Goal: Information Seeking & Learning: Learn about a topic

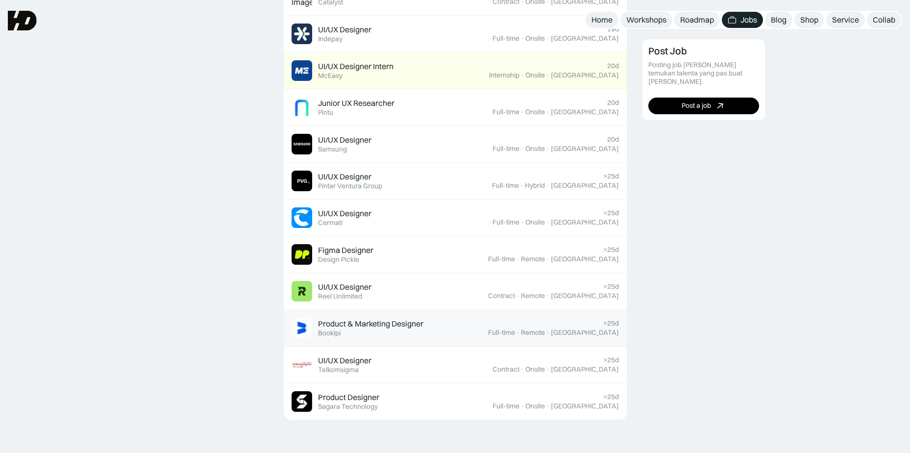
scroll to position [588, 0]
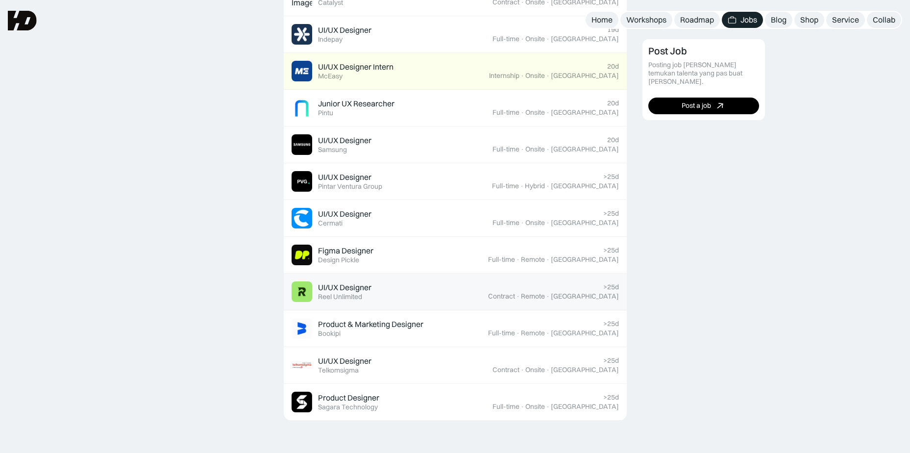
click at [384, 293] on div "UI/UX Designer Featured Reel Unlimited" at bounding box center [390, 291] width 197 height 21
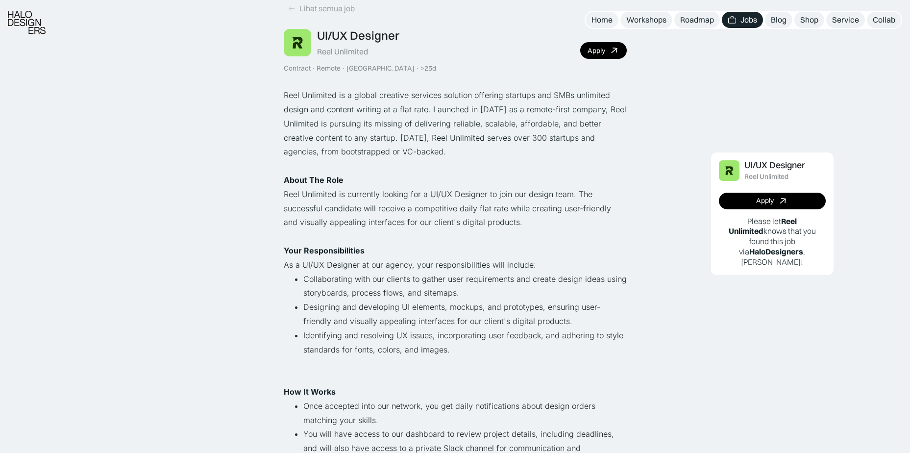
scroll to position [49, 0]
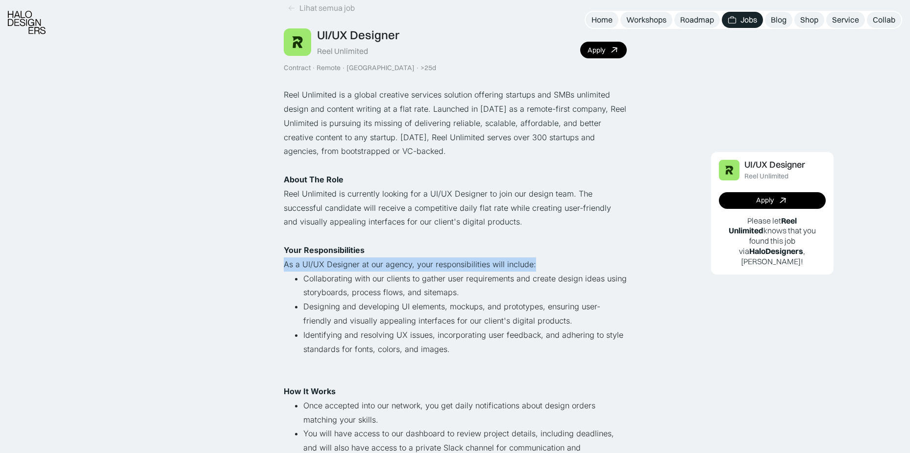
drag, startPoint x: 393, startPoint y: 270, endPoint x: 575, endPoint y: 258, distance: 182.2
click at [575, 258] on p "As a UI/UX Designer at our agency, your responsibilities will include:" at bounding box center [455, 264] width 343 height 14
drag, startPoint x: 575, startPoint y: 258, endPoint x: 555, endPoint y: 287, distance: 34.8
click at [555, 287] on li "Collaborating with our clients to gather user requirements and create design id…" at bounding box center [464, 286] width 323 height 28
drag, startPoint x: 478, startPoint y: 289, endPoint x: 547, endPoint y: 287, distance: 69.1
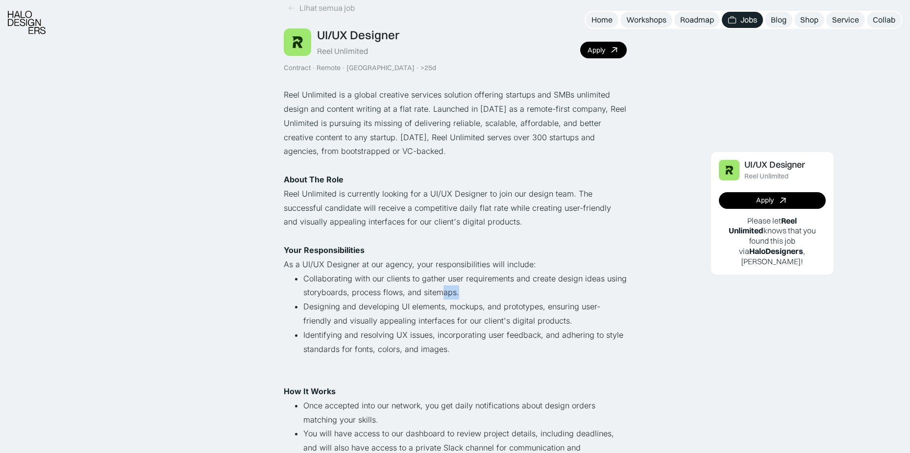
click at [547, 287] on li "Collaborating with our clients to gather user requirements and create design id…" at bounding box center [464, 286] width 323 height 28
drag, startPoint x: 547, startPoint y: 287, endPoint x: 575, endPoint y: 334, distance: 55.1
click at [575, 335] on li "Identifying and resolving UX issues, incorporating user feedback, and adhering …" at bounding box center [464, 349] width 323 height 42
drag, startPoint x: 575, startPoint y: 334, endPoint x: 546, endPoint y: 283, distance: 58.8
click at [546, 283] on li "Collaborating with our clients to gather user requirements and create design id…" at bounding box center [464, 286] width 323 height 28
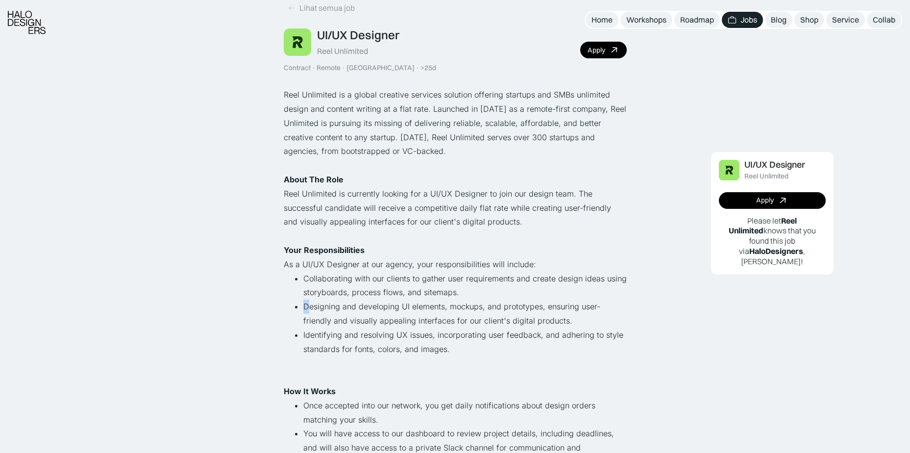
click at [307, 307] on li "Designing and developing UI elements, mockups, and prototypes, ensuring user-fr…" at bounding box center [464, 313] width 323 height 28
drag, startPoint x: 307, startPoint y: 307, endPoint x: 304, endPoint y: 312, distance: 5.7
click at [304, 312] on li "Designing and developing UI elements, mockups, and prototypes, ensuring user-fr…" at bounding box center [464, 313] width 323 height 28
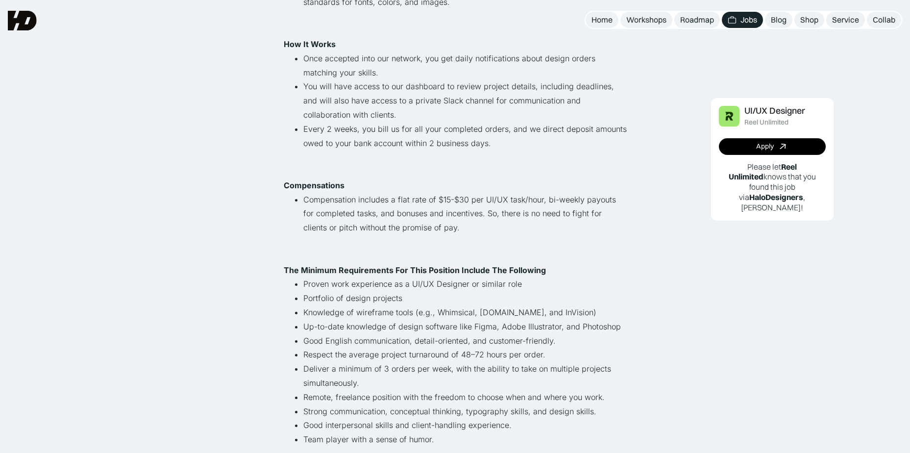
scroll to position [347, 0]
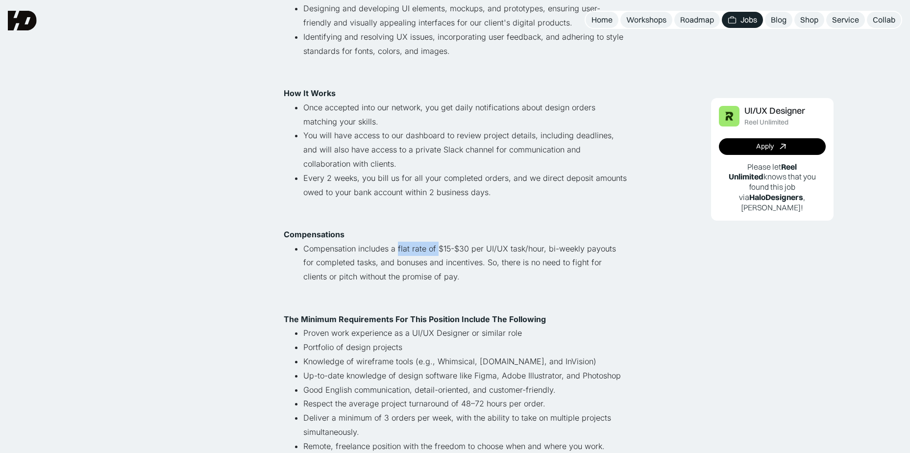
drag, startPoint x: 397, startPoint y: 254, endPoint x: 439, endPoint y: 255, distance: 41.7
click at [438, 255] on li "Compensation includes a flat rate of $15-$30 per UI/UX task/hour, bi-weekly pay…" at bounding box center [464, 270] width 323 height 56
drag, startPoint x: 439, startPoint y: 255, endPoint x: 507, endPoint y: 292, distance: 77.8
click at [507, 292] on li "Compensation includes a flat rate of $15-$30 per UI/UX task/hour, bi-weekly pay…" at bounding box center [464, 270] width 323 height 56
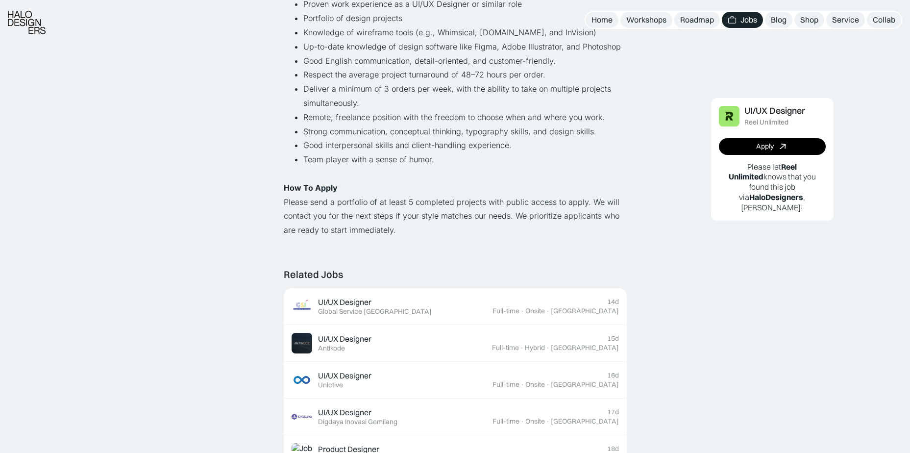
scroll to position [690, 0]
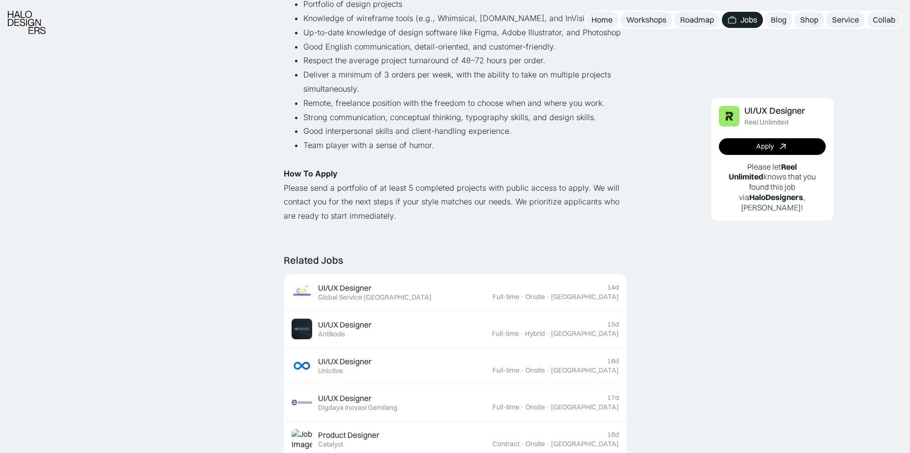
click at [698, 346] on div "UI/UX Designer Reel Unlimited Apply Please let Reel Unlimited knows that you fo…" at bounding box center [773, 221] width 260 height 1420
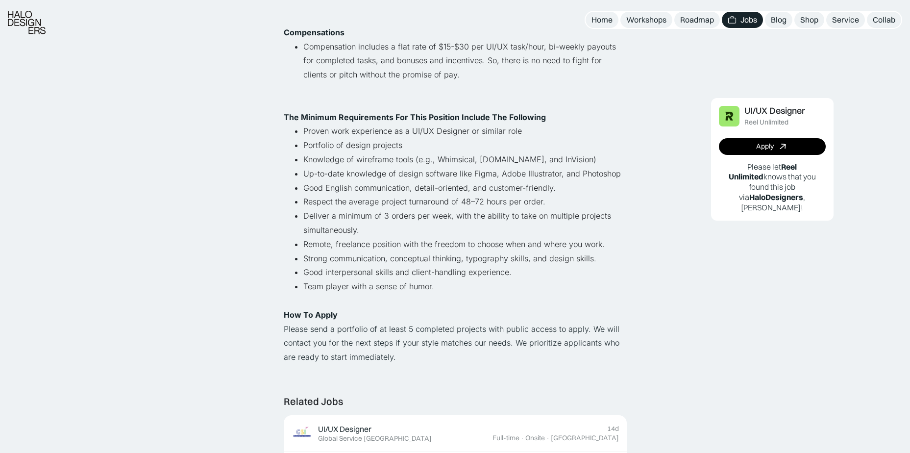
scroll to position [641, 0]
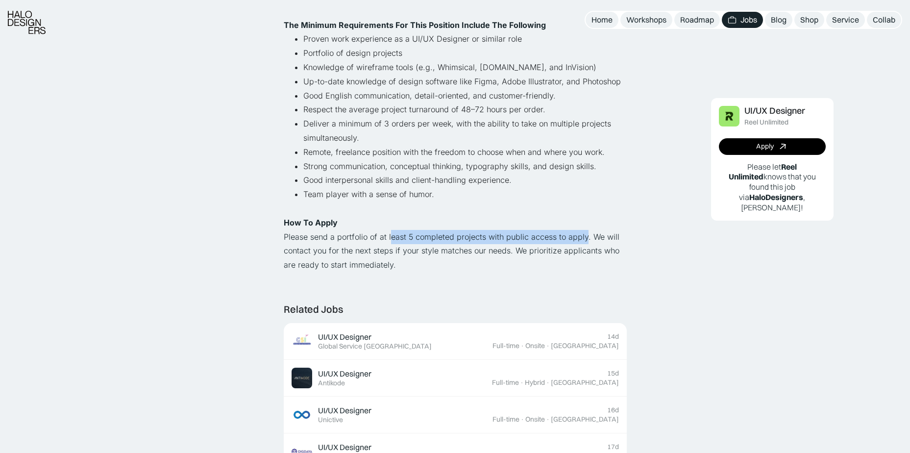
drag, startPoint x: 388, startPoint y: 241, endPoint x: 583, endPoint y: 237, distance: 194.6
click at [583, 237] on p "Please send a portfolio of at least 5 completed projects with public access to …" at bounding box center [455, 251] width 343 height 42
drag, startPoint x: 583, startPoint y: 237, endPoint x: 590, endPoint y: 233, distance: 8.3
click at [587, 238] on p "Please send a portfolio of at least 5 completed projects with public access to …" at bounding box center [455, 251] width 343 height 42
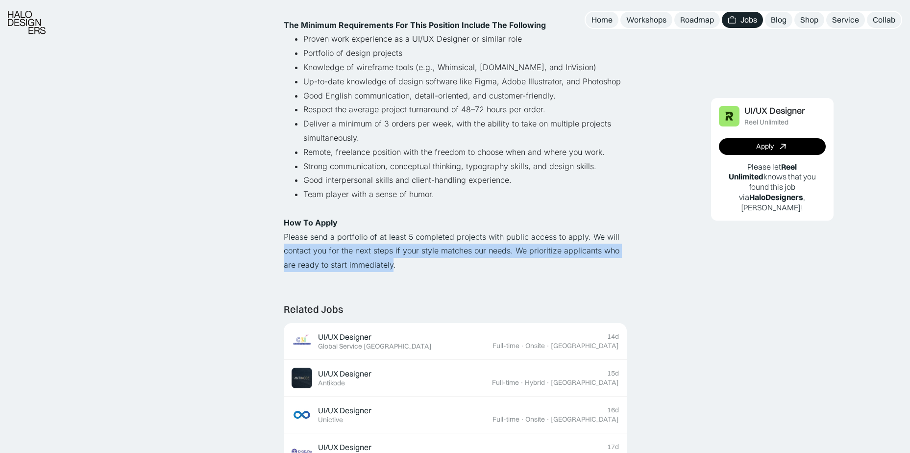
drag, startPoint x: 277, startPoint y: 256, endPoint x: 391, endPoint y: 261, distance: 113.8
click at [391, 261] on div "Lihat semua job UI/UX Designer Reel Unlimited Contract · Remote · Jakarta · >25…" at bounding box center [455, 189] width 910 height 1660
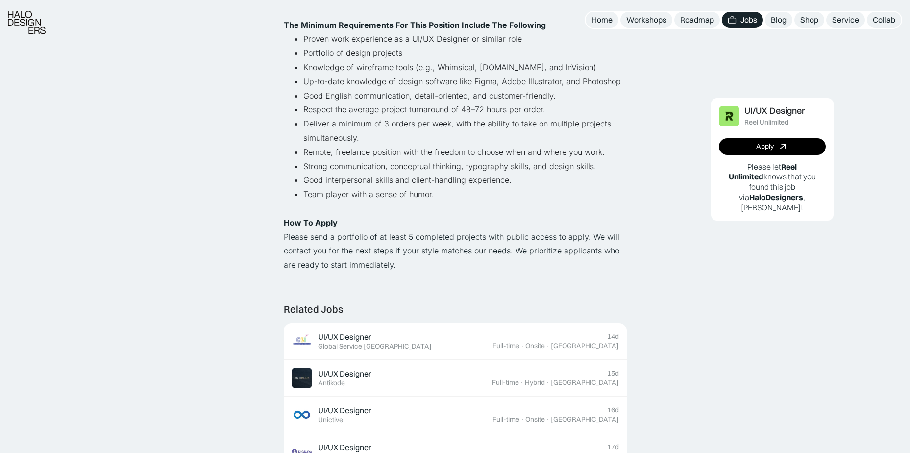
drag, startPoint x: 391, startPoint y: 261, endPoint x: 396, endPoint y: 272, distance: 12.5
click at [396, 272] on p "Please send a portfolio of at least 5 completed projects with public access to …" at bounding box center [455, 251] width 343 height 42
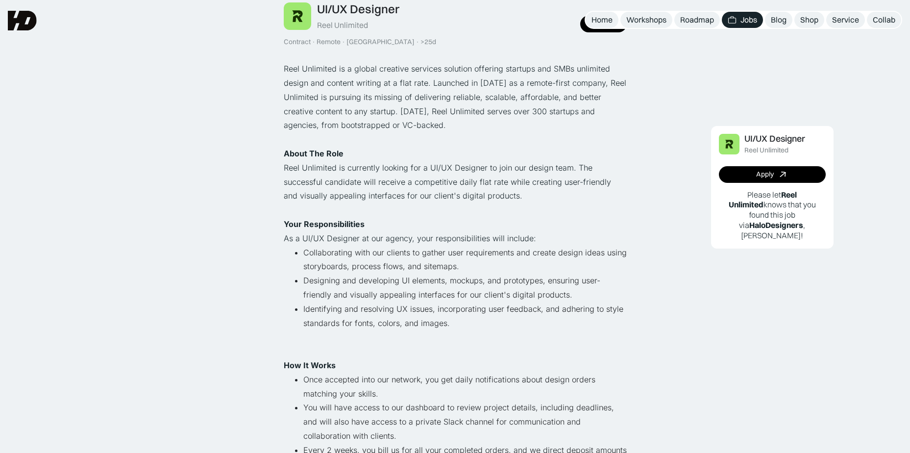
scroll to position [0, 0]
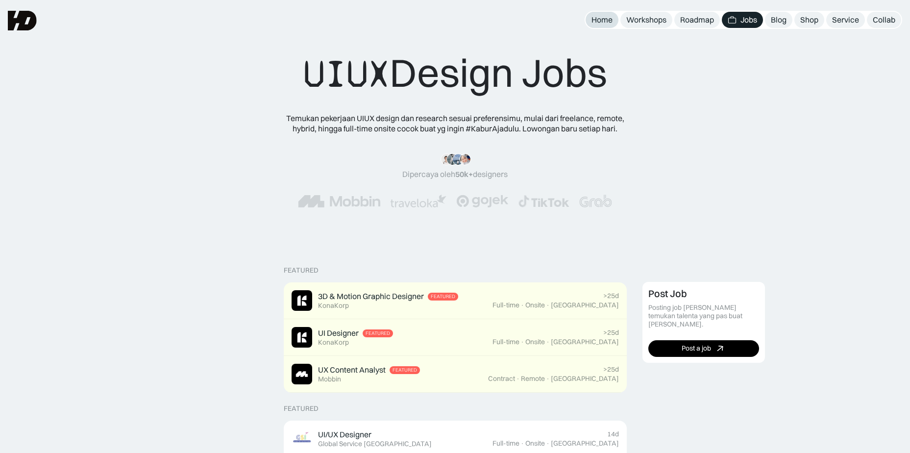
click at [605, 22] on div "Home" at bounding box center [602, 20] width 21 height 10
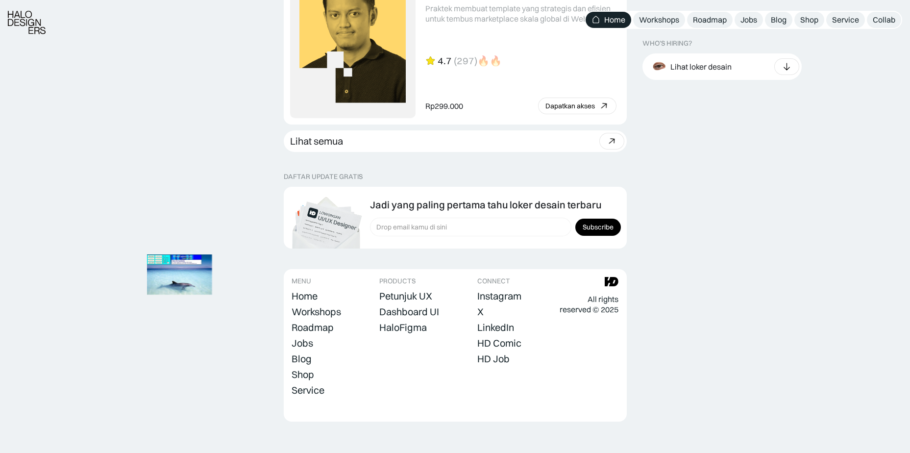
scroll to position [2723, 0]
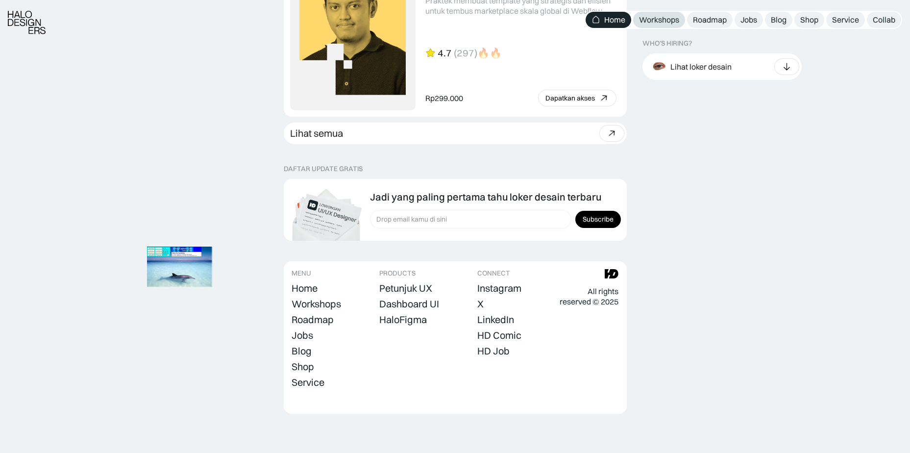
click at [655, 18] on div "Workshops" at bounding box center [659, 20] width 40 height 10
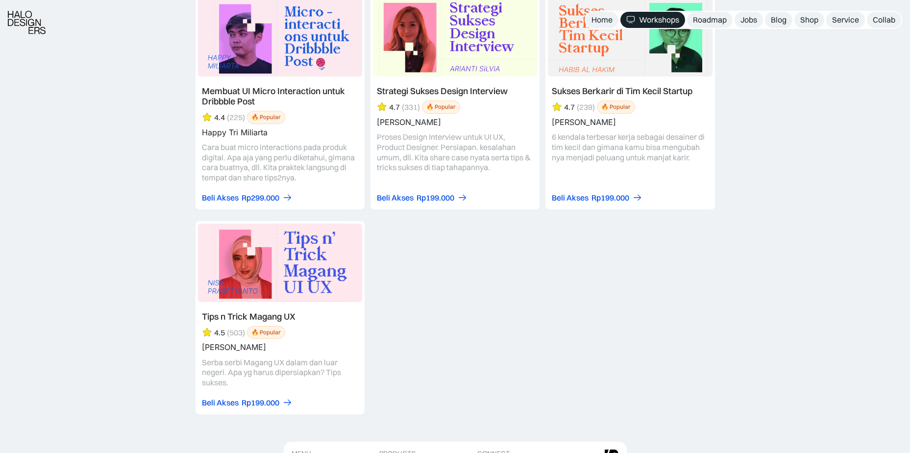
scroll to position [3774, 0]
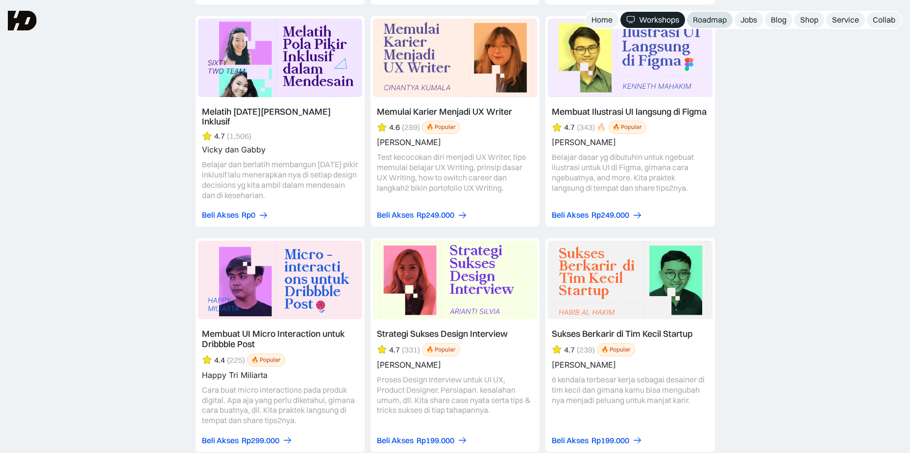
click at [701, 18] on div "Roadmap" at bounding box center [710, 20] width 34 height 10
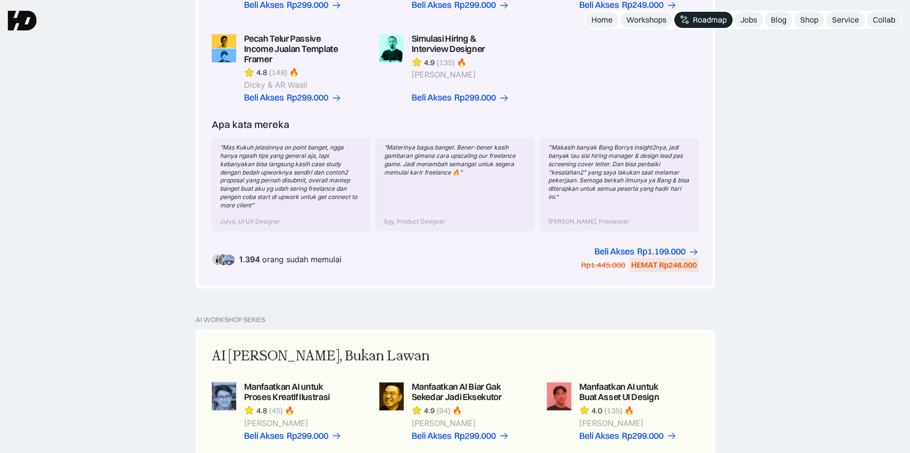
scroll to position [343, 0]
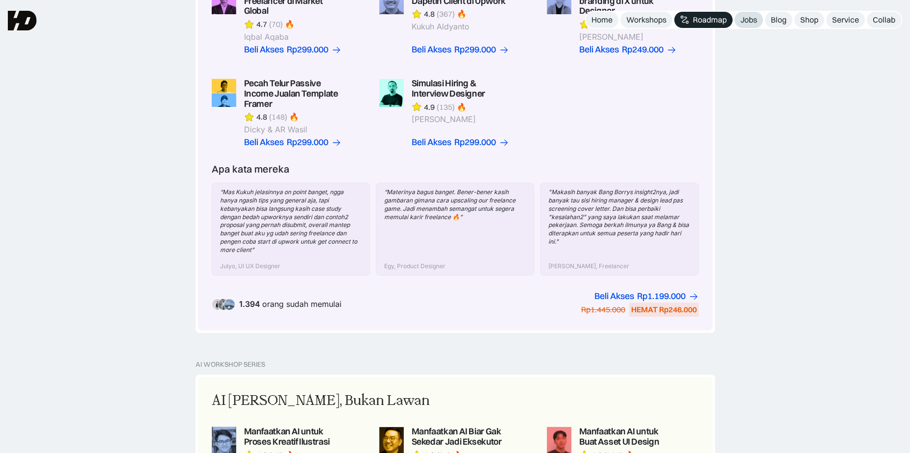
click at [748, 21] on div "Jobs" at bounding box center [749, 20] width 17 height 10
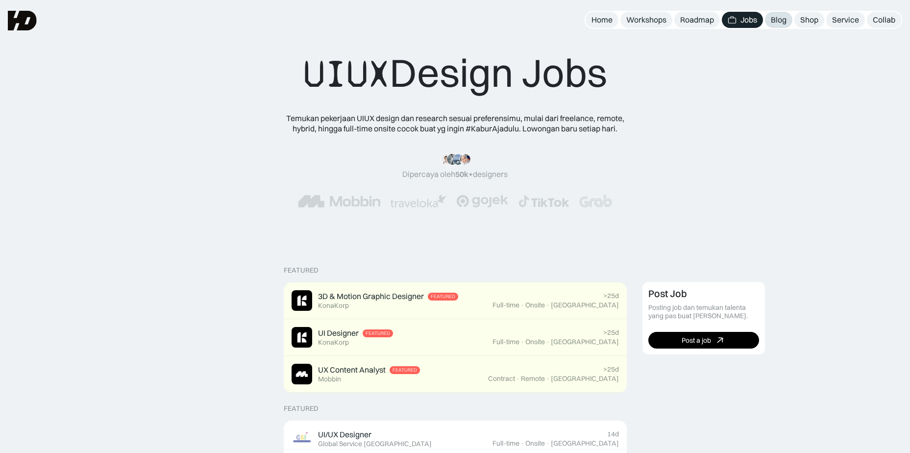
click at [783, 23] on div "Blog" at bounding box center [779, 20] width 16 height 10
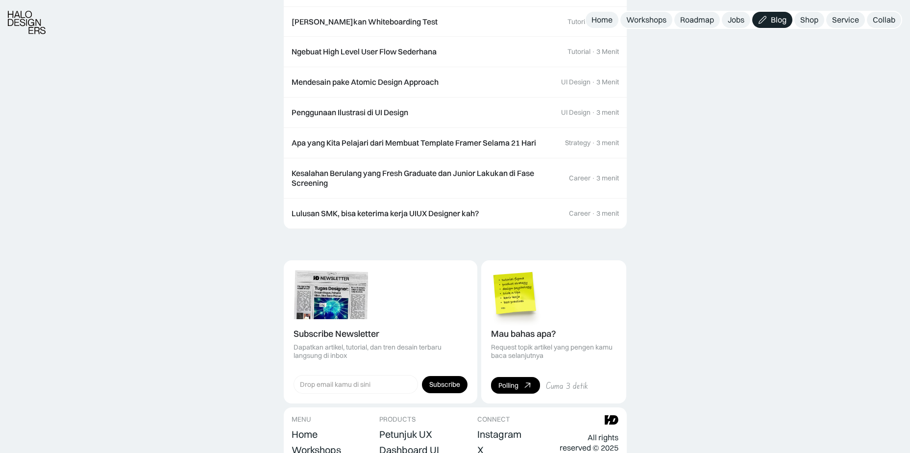
scroll to position [1263, 0]
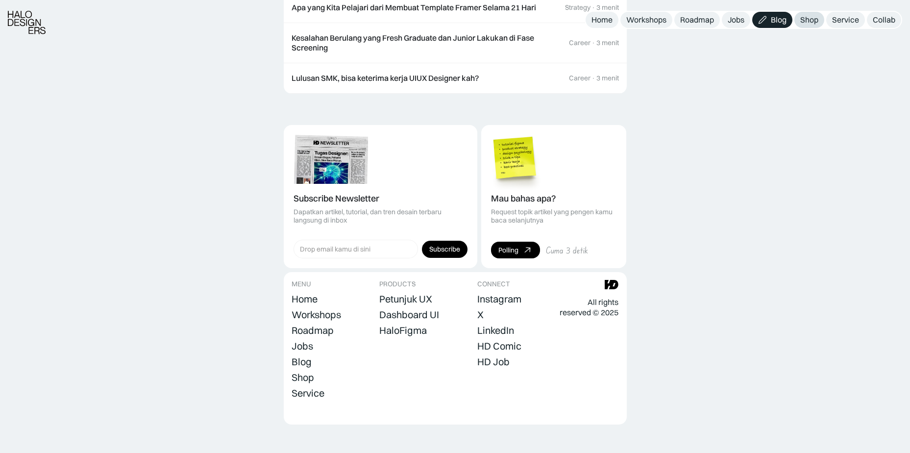
click at [808, 22] on div "Shop" at bounding box center [809, 20] width 18 height 10
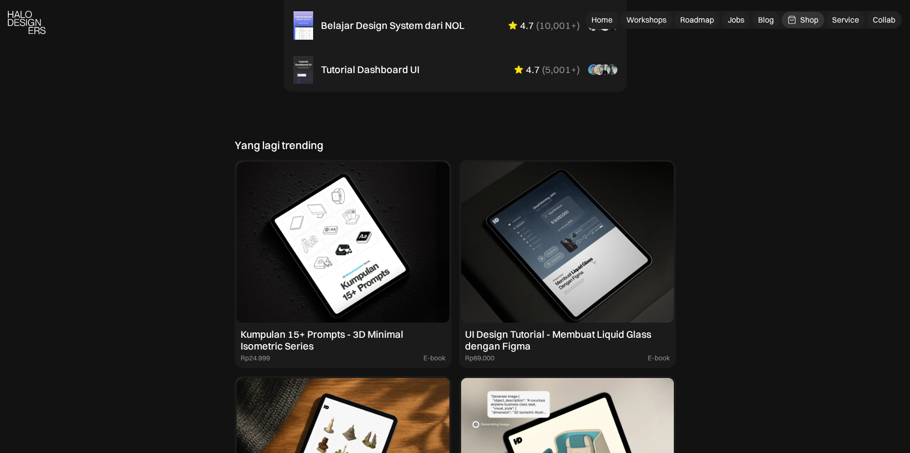
scroll to position [980, 0]
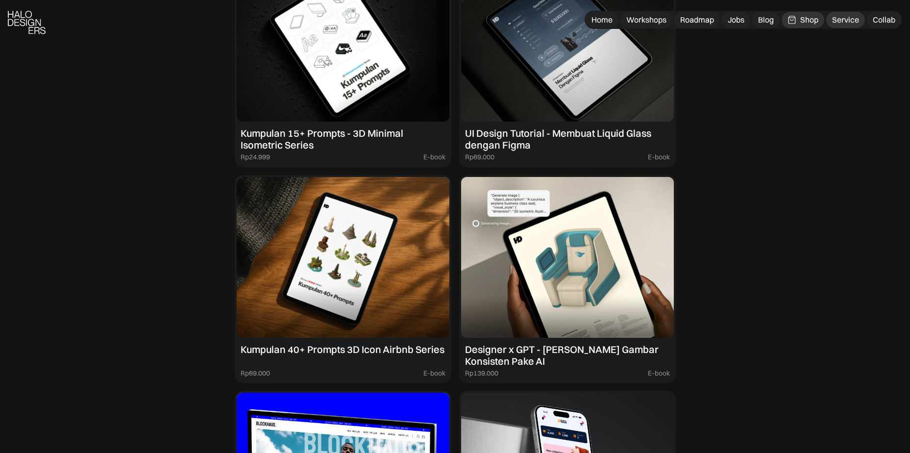
click at [848, 19] on div "Service" at bounding box center [845, 20] width 27 height 10
click at [891, 18] on div "Collab" at bounding box center [884, 20] width 23 height 10
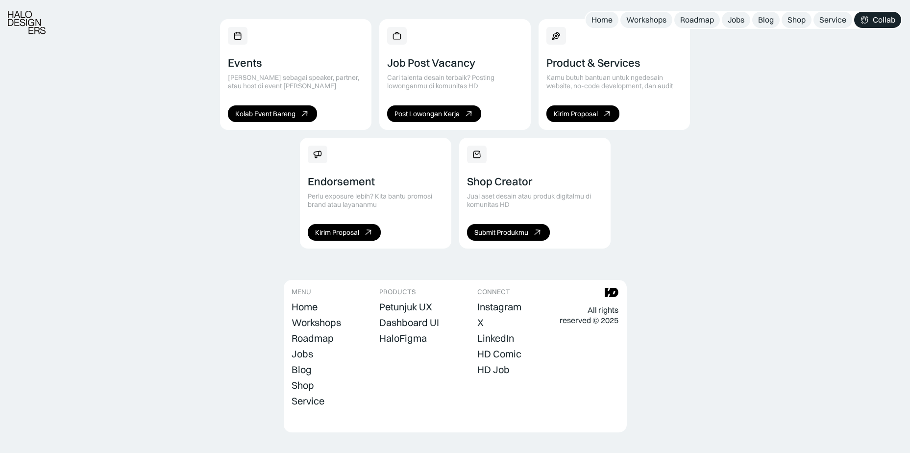
scroll to position [669, 0]
